Goal: Navigation & Orientation: Find specific page/section

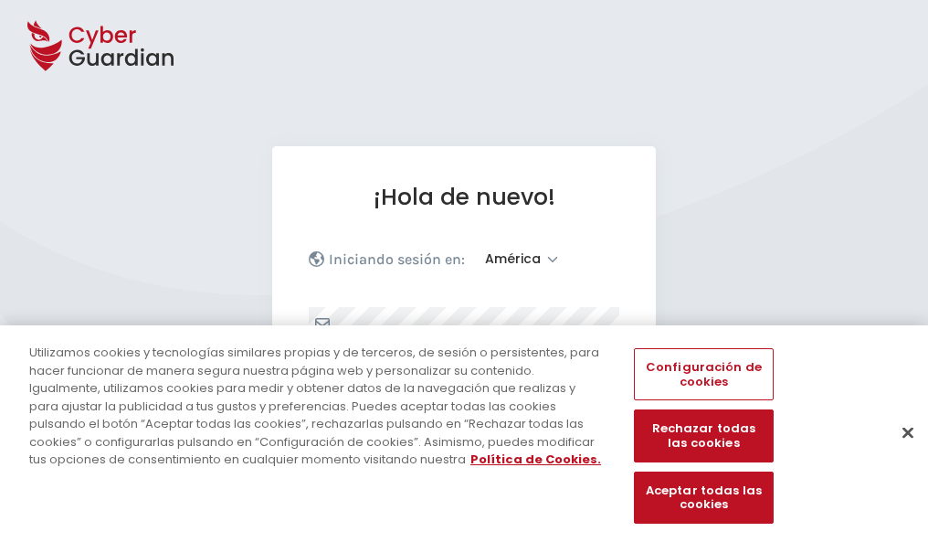
select select "América"
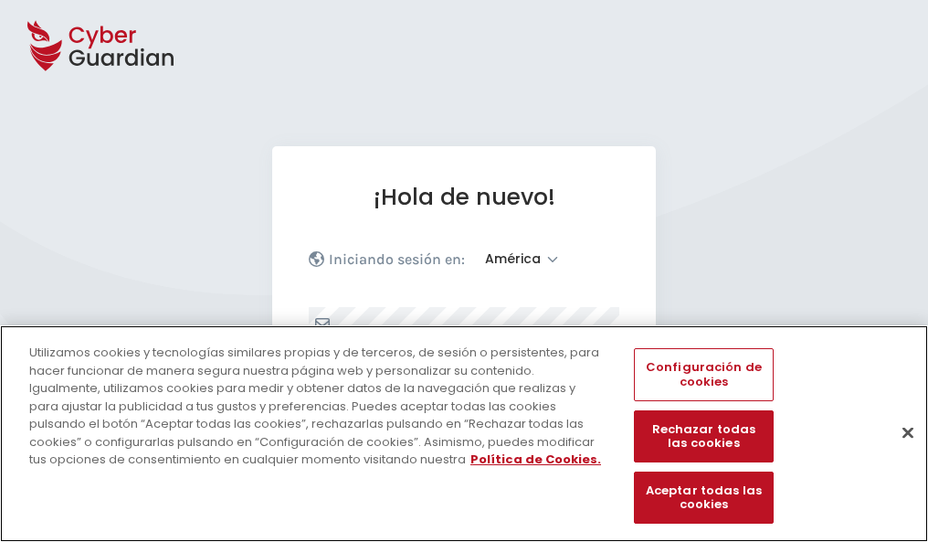
scroll to position [238, 0]
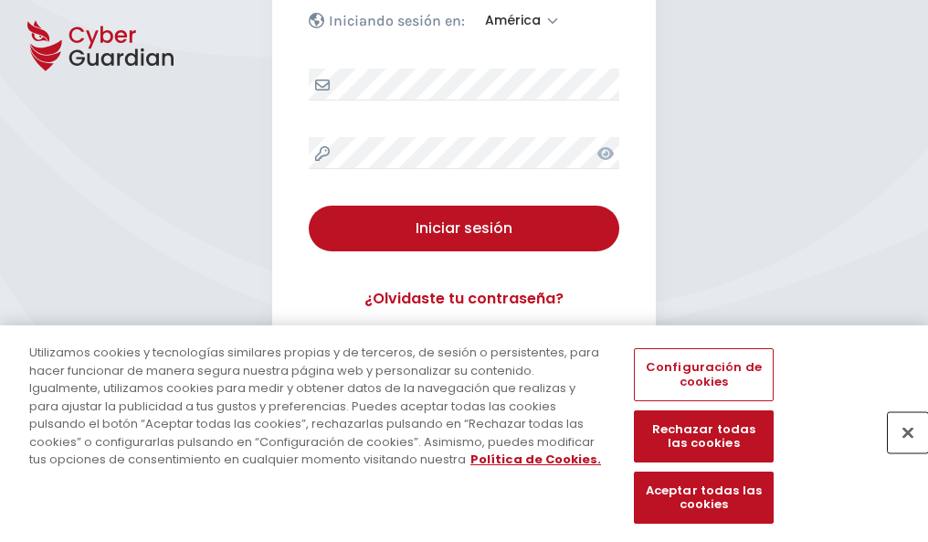
click at [899, 451] on button "Cerrar" at bounding box center [908, 432] width 40 height 40
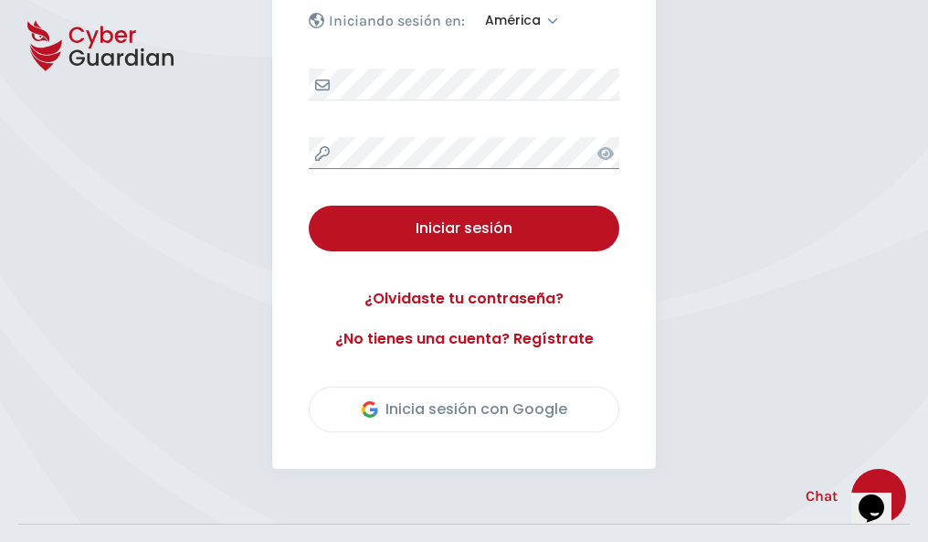
scroll to position [415, 0]
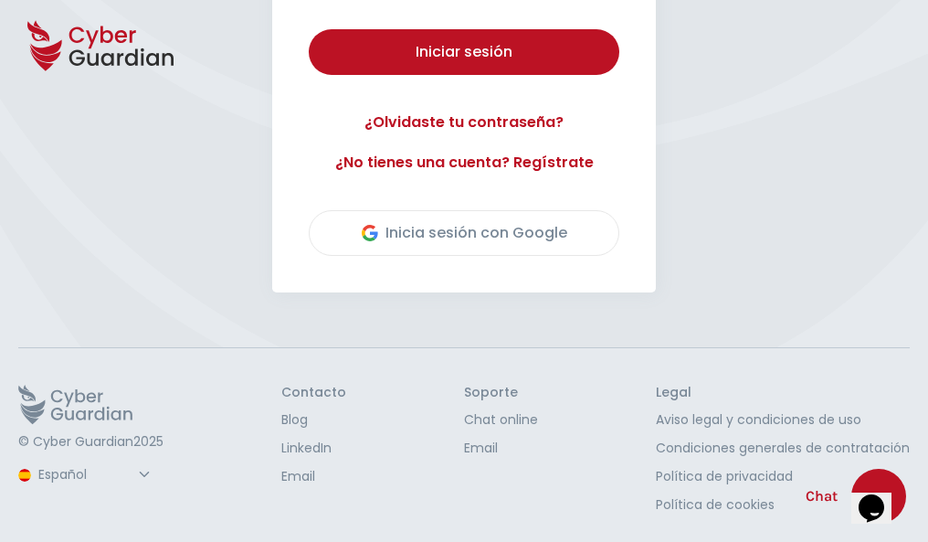
click at [309, 29] on button "Iniciar sesión" at bounding box center [464, 52] width 310 height 46
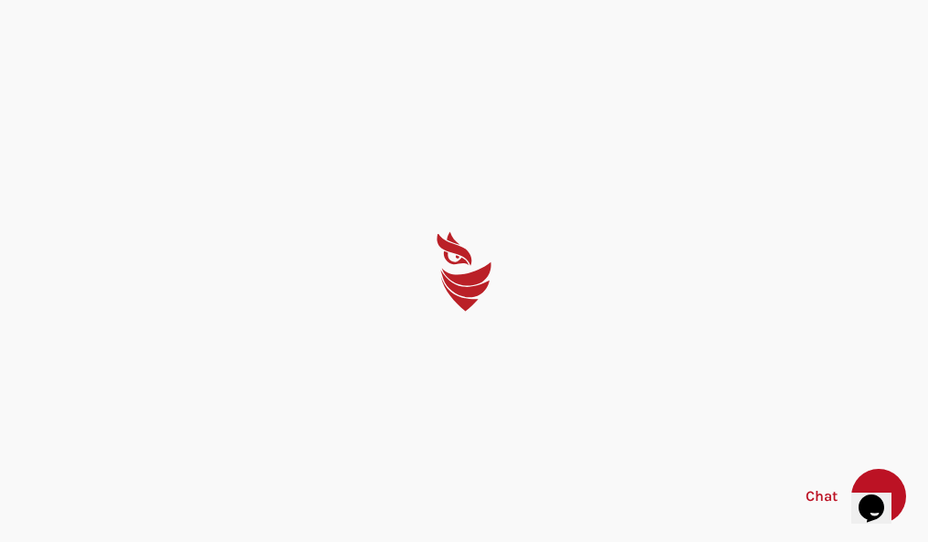
scroll to position [0, 0]
select select "English"
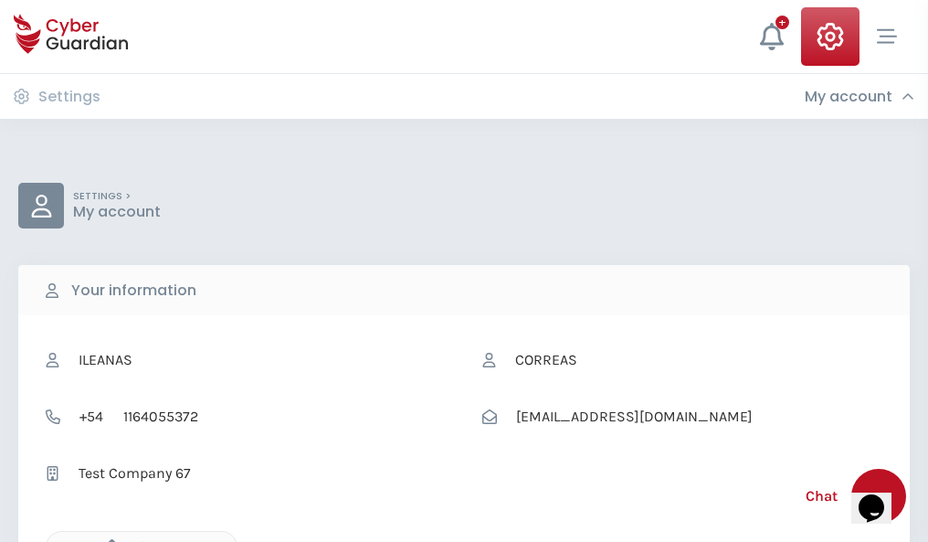
click at [107, 540] on icon "button" at bounding box center [108, 547] width 16 height 16
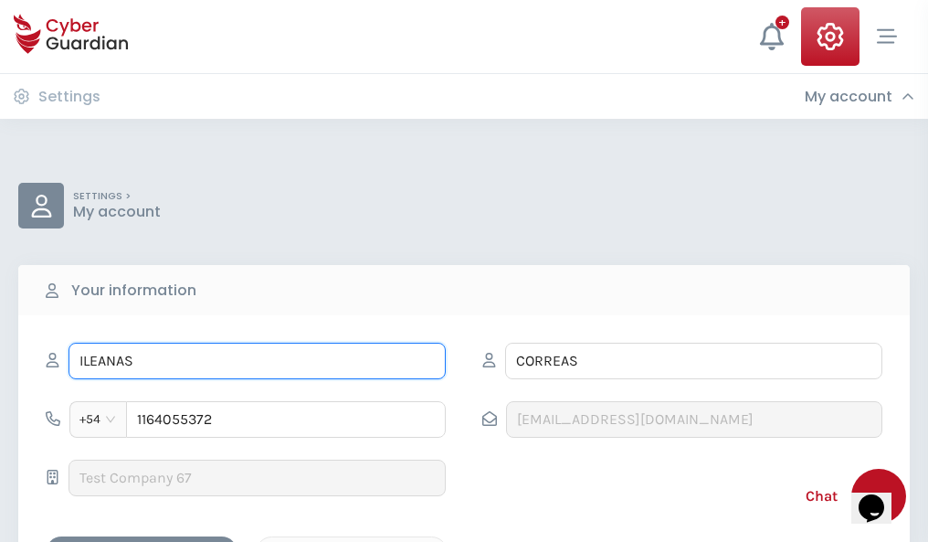
click at [257, 361] on input "ILEANAS" at bounding box center [256, 360] width 377 height 37
type input "I"
type input "Sebastián"
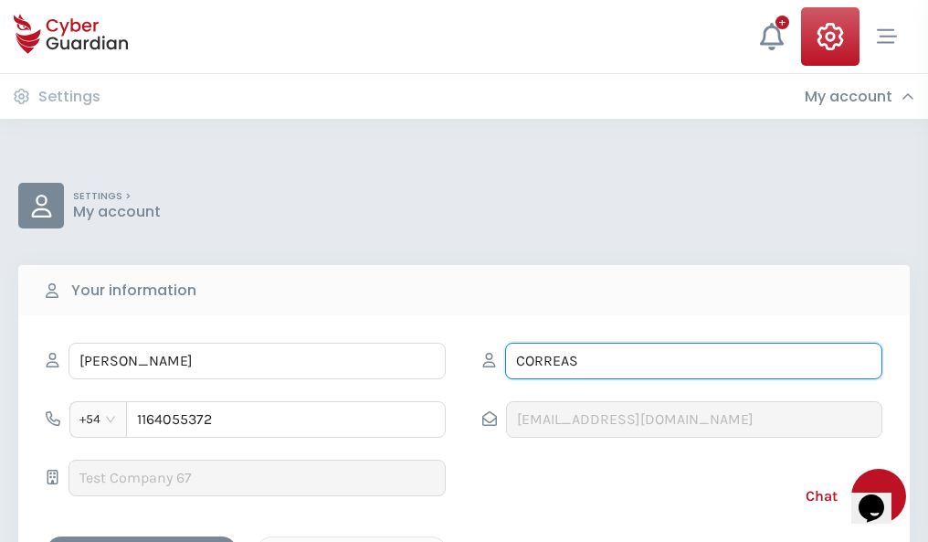
click at [693, 361] on input "CORREAS" at bounding box center [693, 360] width 377 height 37
type input "C"
type input "Garcia"
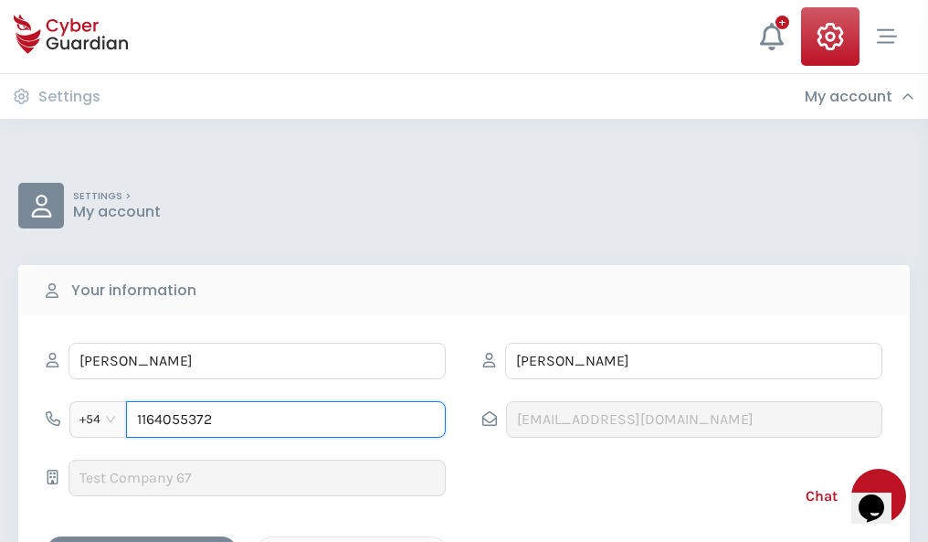
click at [286, 419] on input "1164055372" at bounding box center [286, 419] width 320 height 37
type input "1"
type input "4845384930"
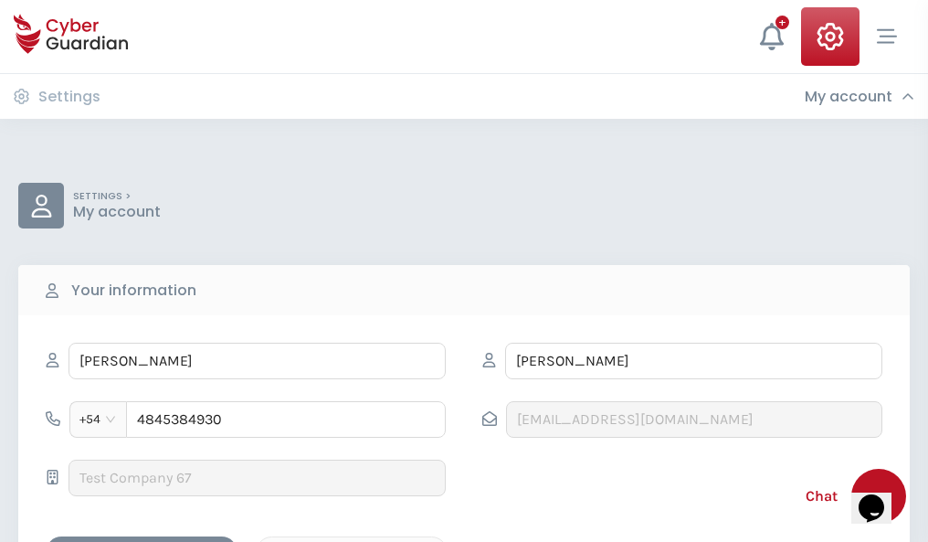
click at [352, 541] on div "Cancel" at bounding box center [351, 552] width 163 height 23
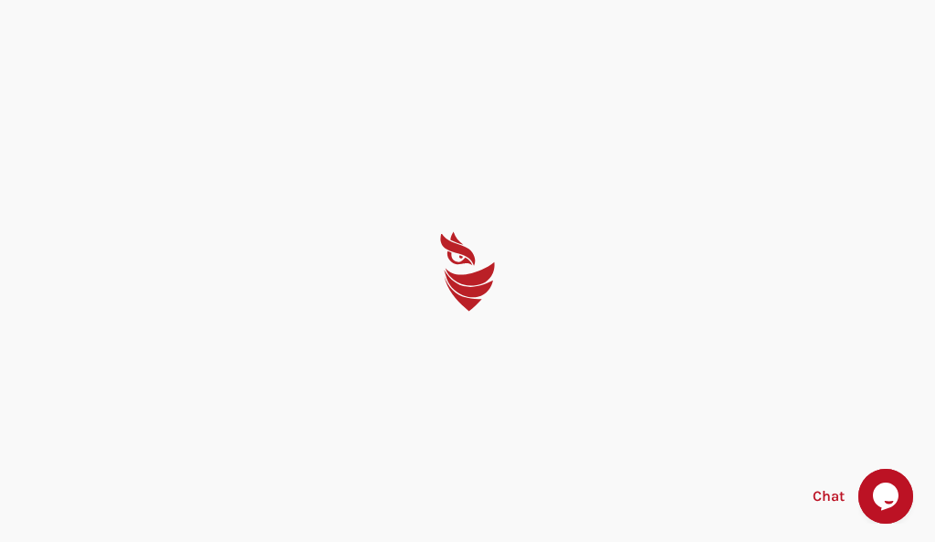
select select "English"
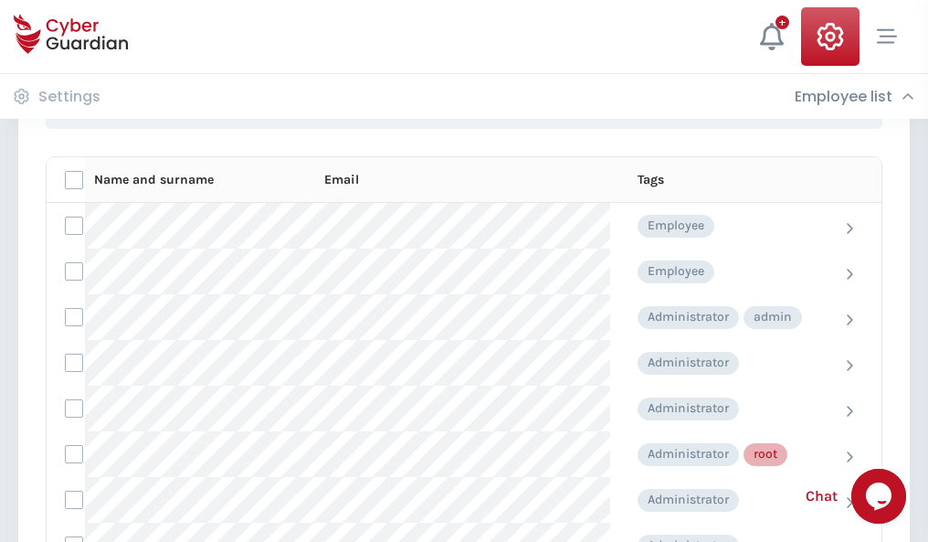
scroll to position [919, 0]
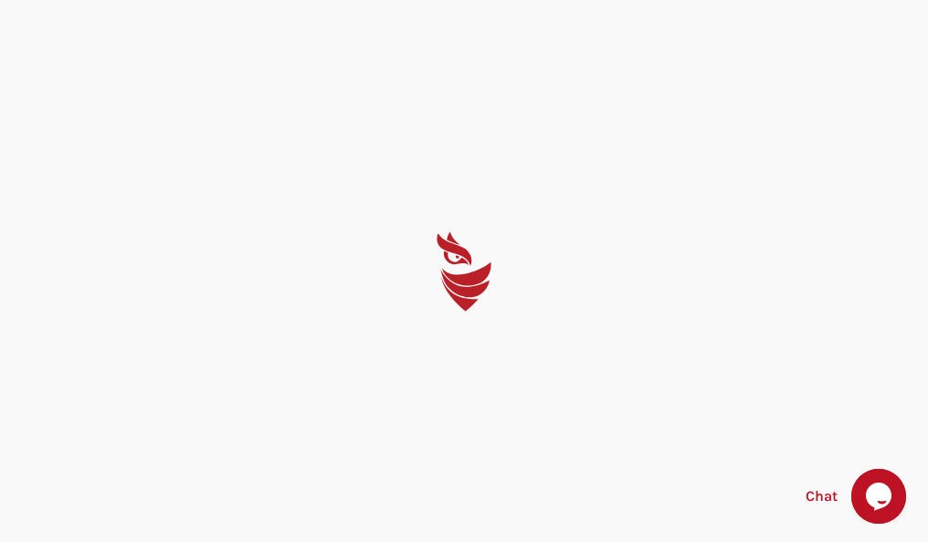
select select "English"
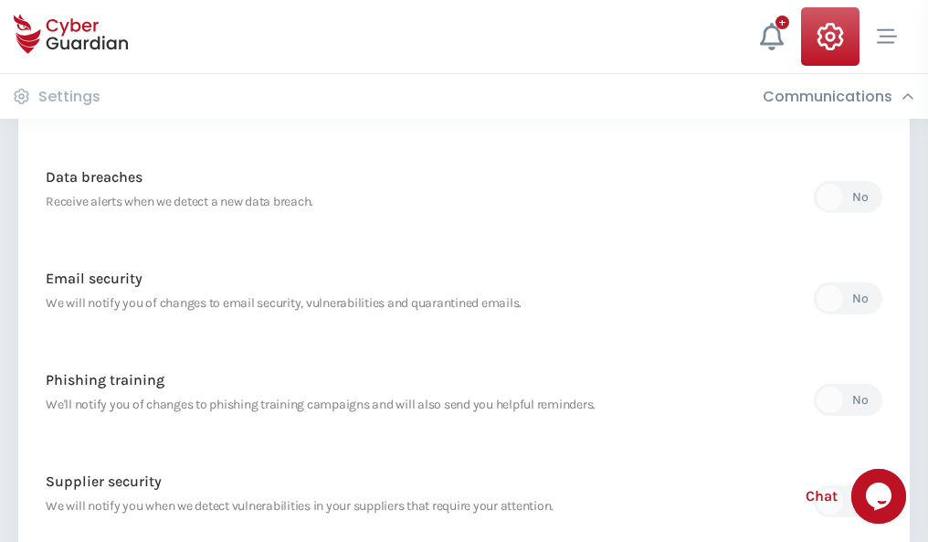
scroll to position [962, 0]
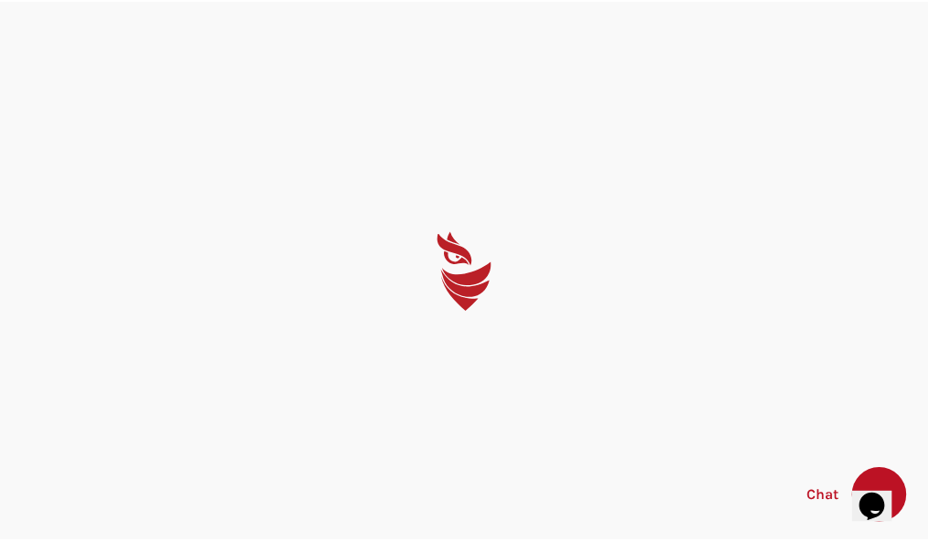
select select "English"
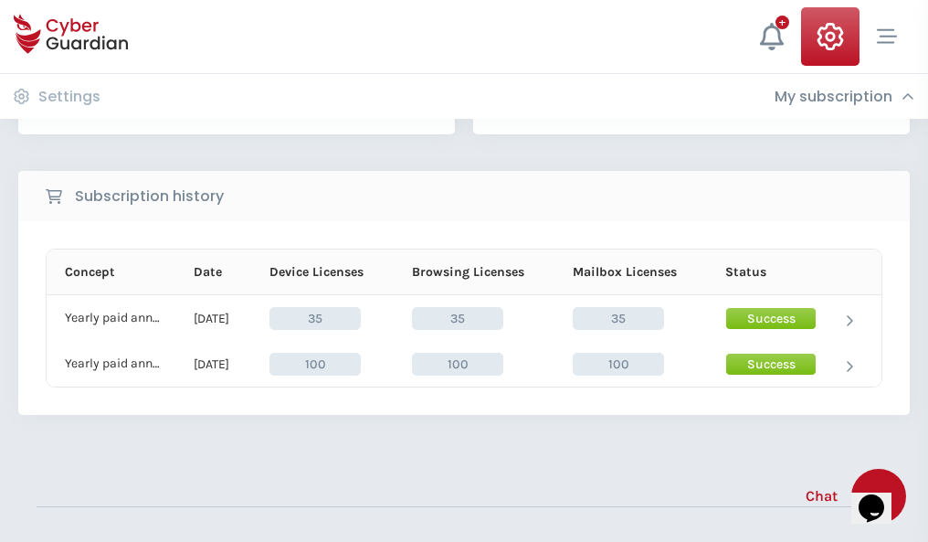
scroll to position [509, 0]
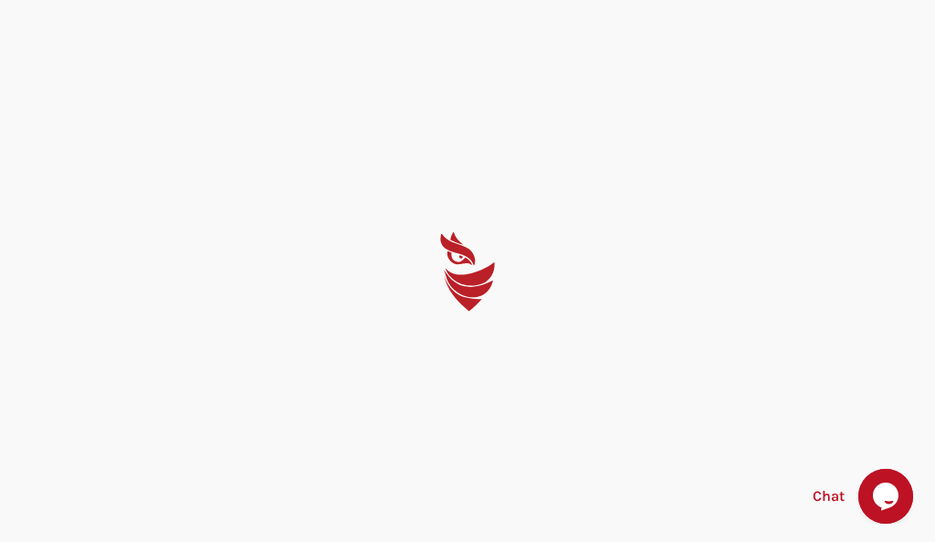
select select "English"
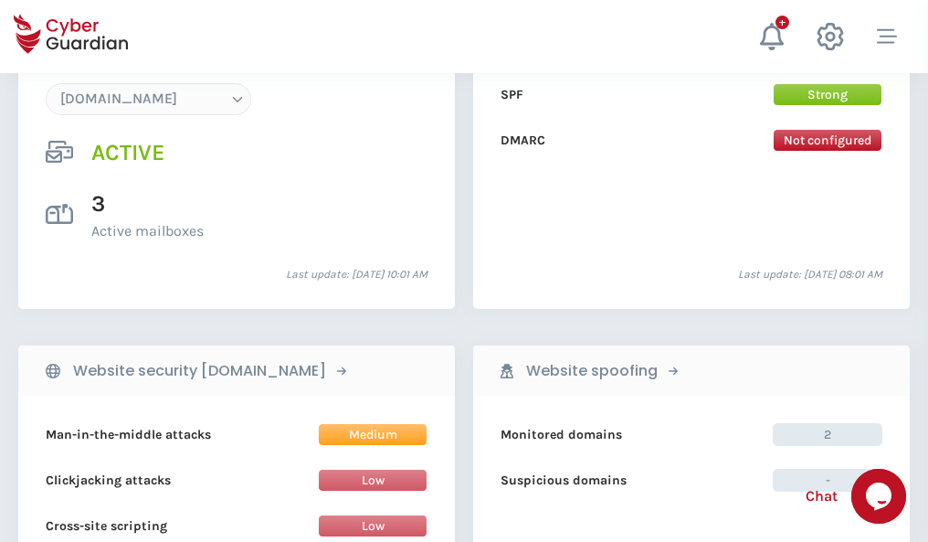
scroll to position [1945, 0]
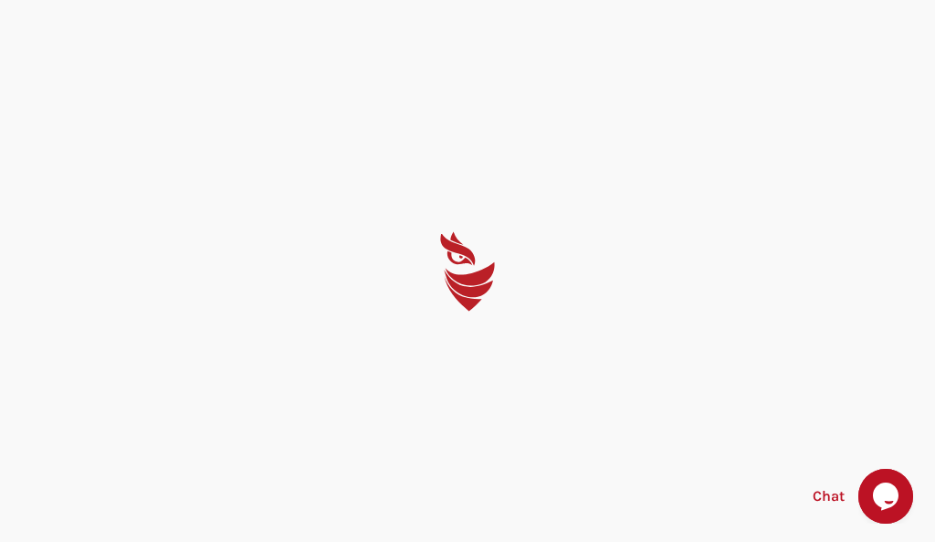
select select "English"
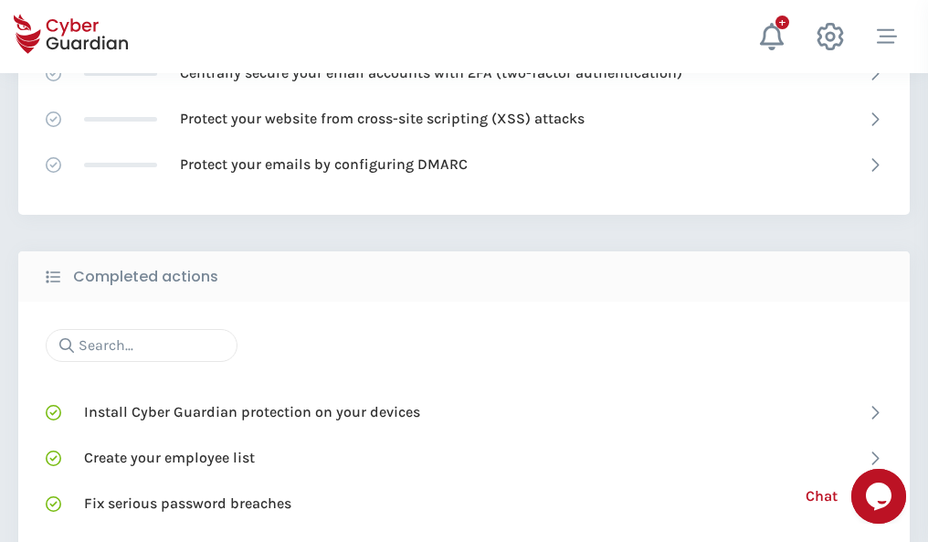
scroll to position [1216, 0]
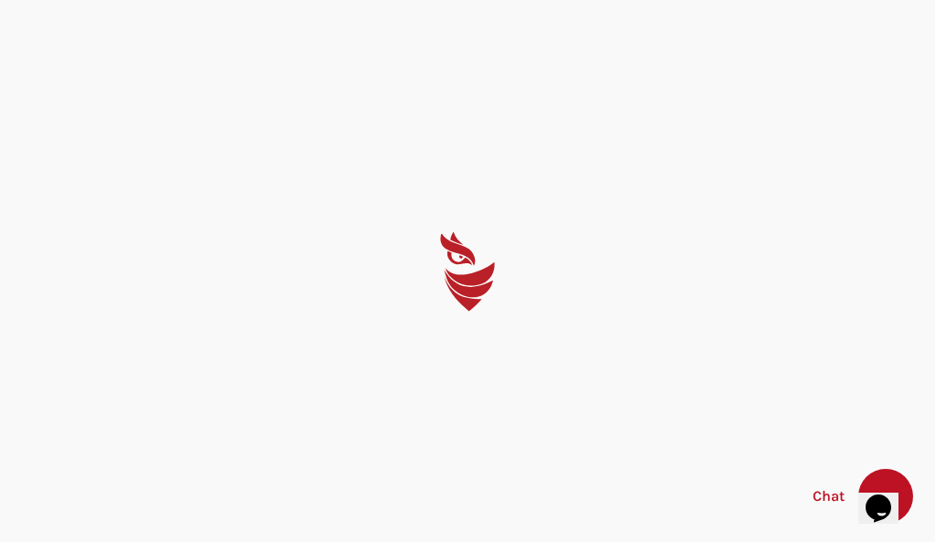
select select "English"
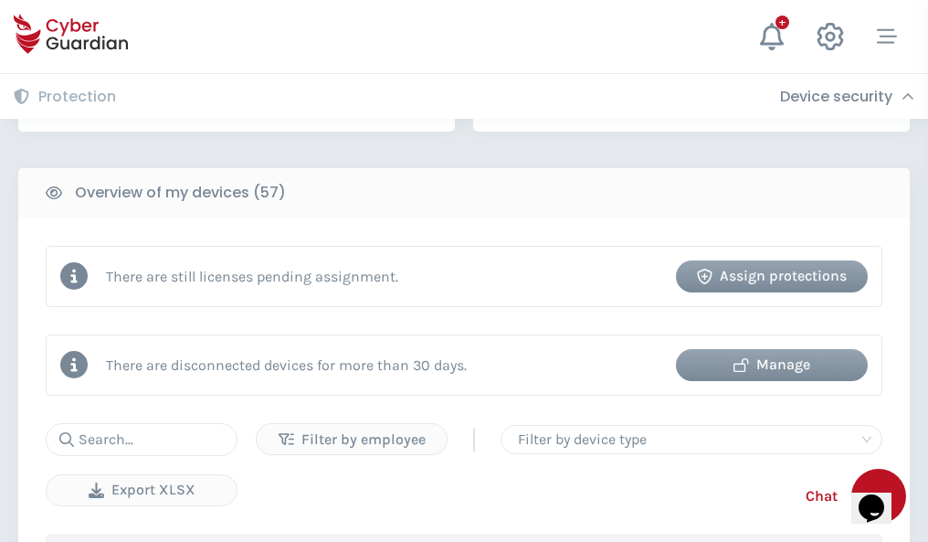
scroll to position [1770, 0]
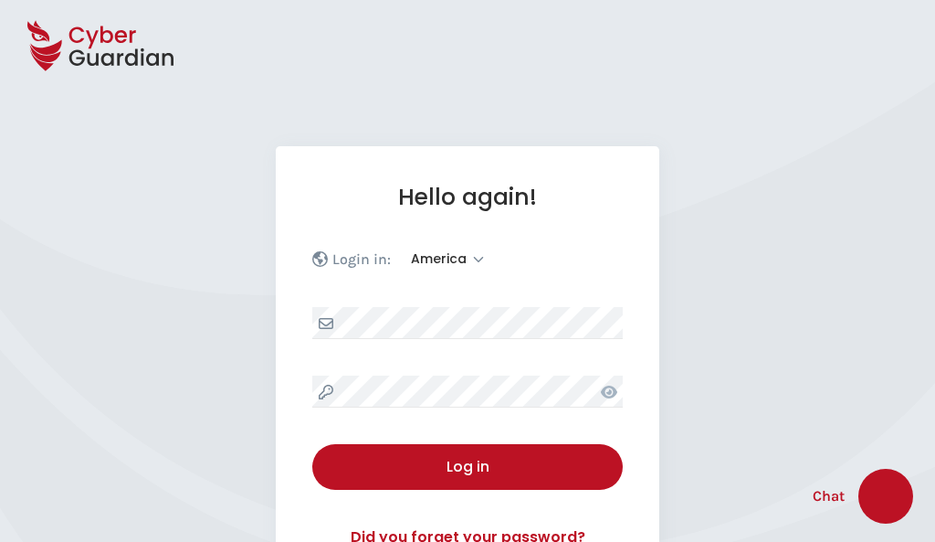
select select "America"
select select "English"
select select "America"
select select "English"
